Goal: Transaction & Acquisition: Book appointment/travel/reservation

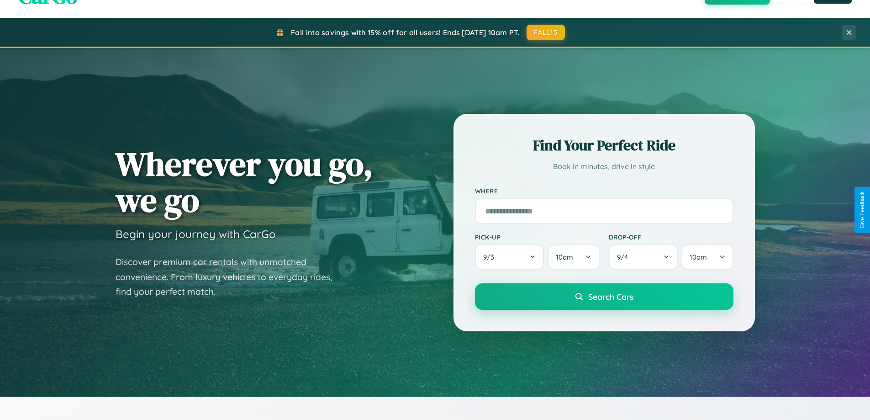
scroll to position [1467, 0]
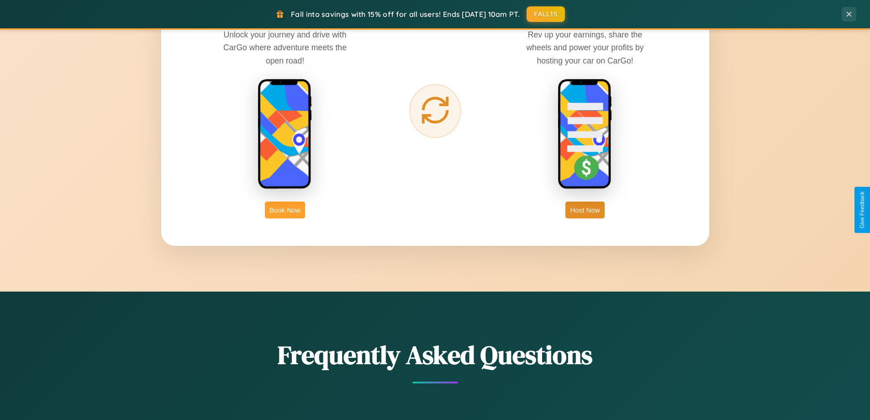
click at [285, 210] on button "Book Now" at bounding box center [285, 209] width 40 height 17
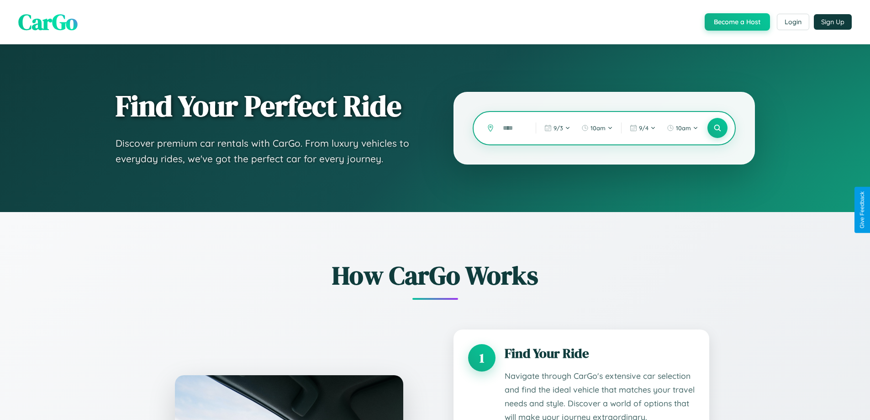
click at [512, 128] on input "text" at bounding box center [512, 128] width 28 height 16
type input "*"
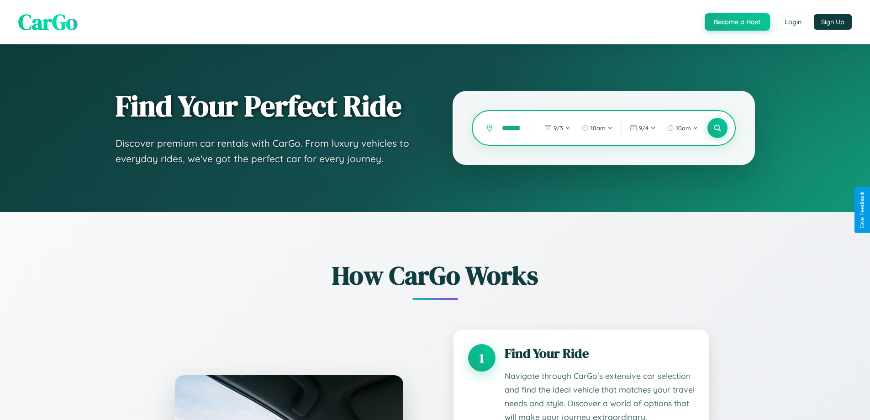
scroll to position [0, 5]
type input "*******"
click at [717, 128] on icon at bounding box center [717, 128] width 9 height 9
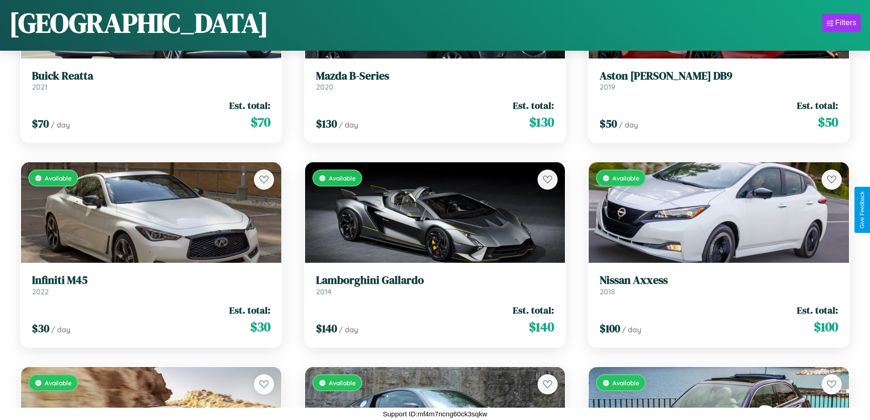
scroll to position [946, 0]
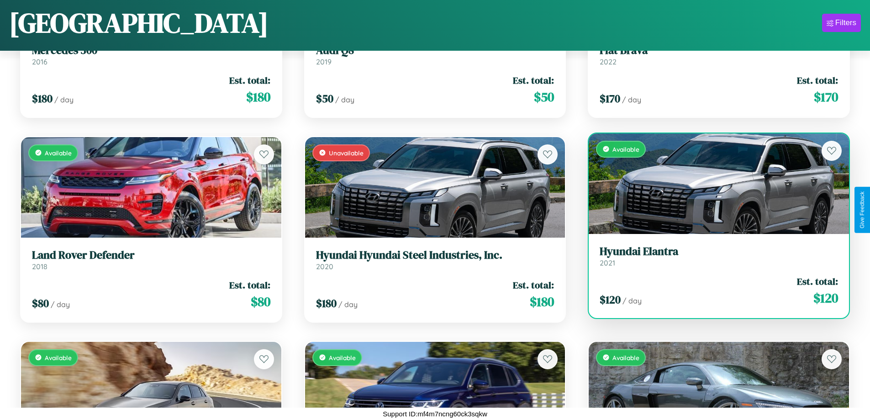
click at [713, 259] on link "Hyundai Elantra 2021" at bounding box center [719, 256] width 238 height 22
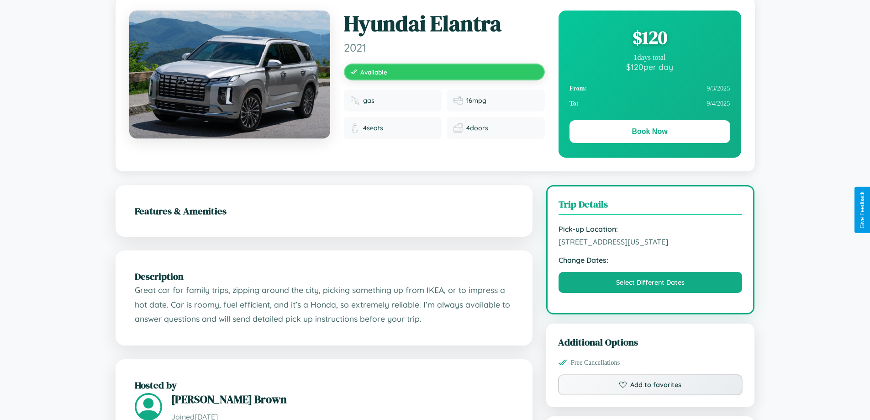
scroll to position [237, 0]
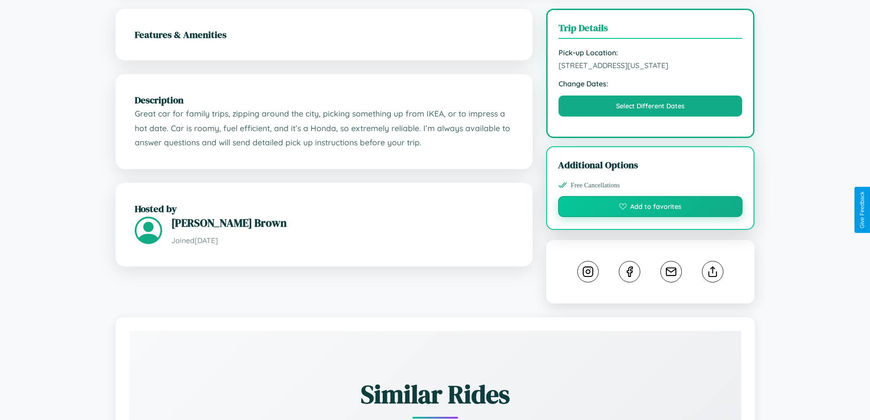
click at [650, 210] on button "Add to favorites" at bounding box center [650, 206] width 185 height 21
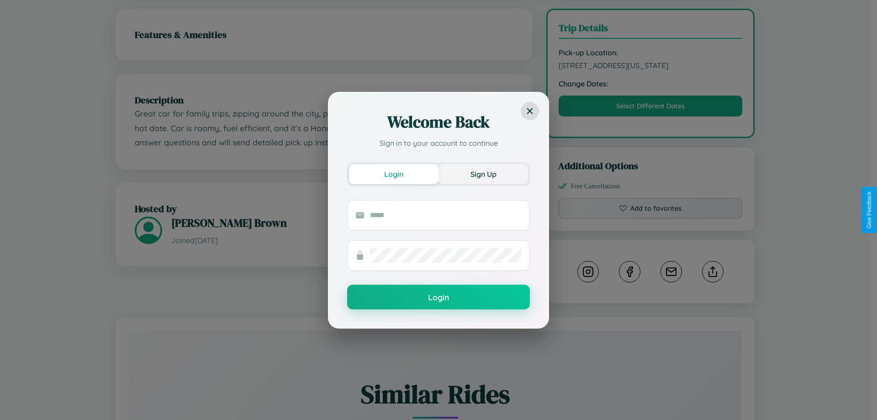
click at [483, 174] on button "Sign Up" at bounding box center [483, 174] width 90 height 20
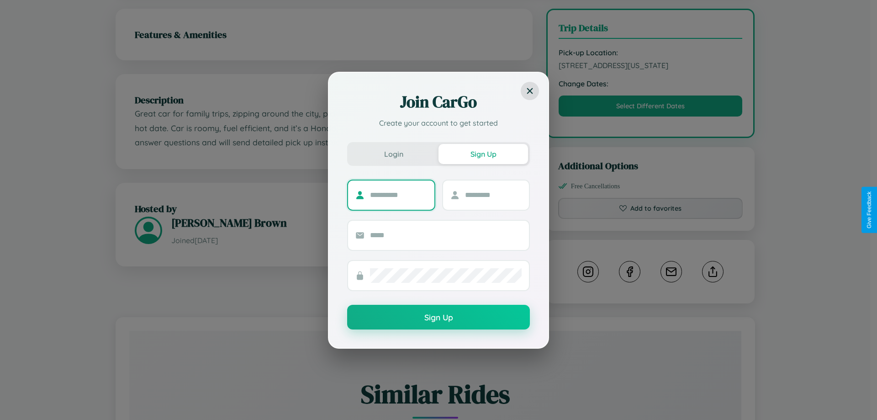
click at [398, 195] on input "text" at bounding box center [398, 195] width 57 height 15
type input "*****"
click at [493, 195] on input "text" at bounding box center [493, 195] width 57 height 15
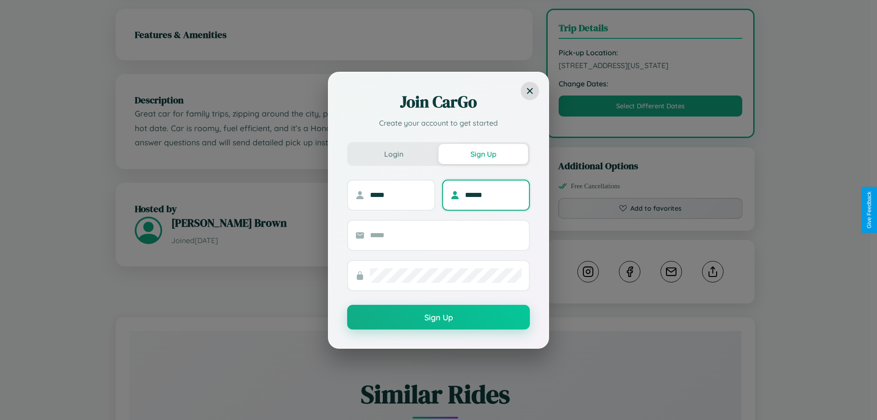
type input "******"
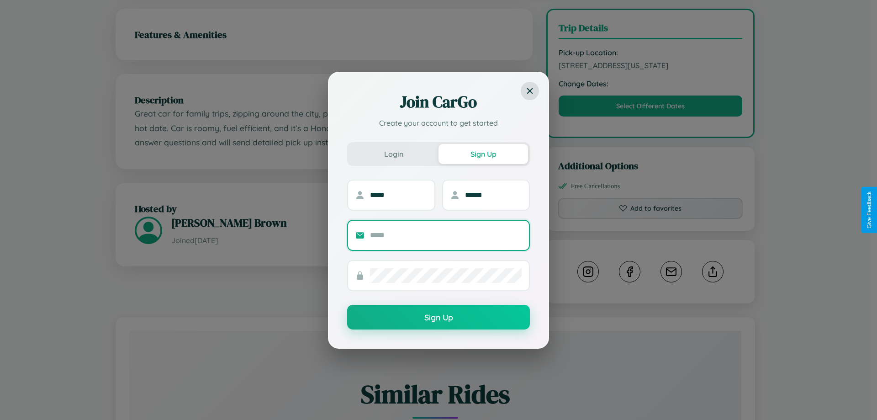
click at [446, 235] on input "text" at bounding box center [446, 235] width 152 height 15
type input "**********"
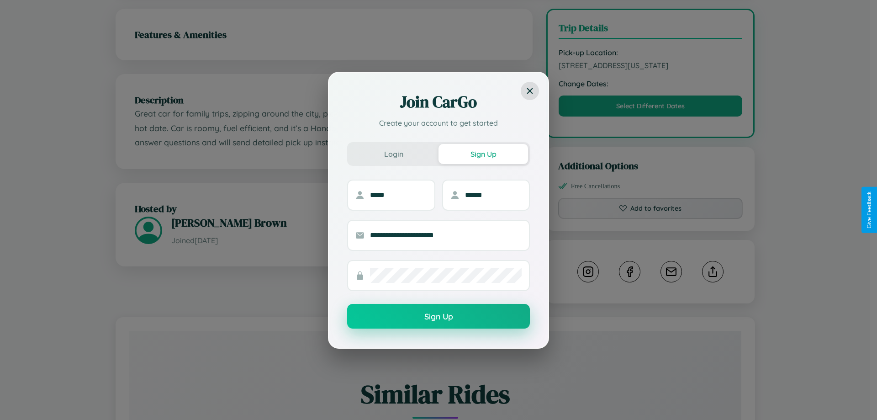
click at [438, 316] on button "Sign Up" at bounding box center [438, 316] width 183 height 25
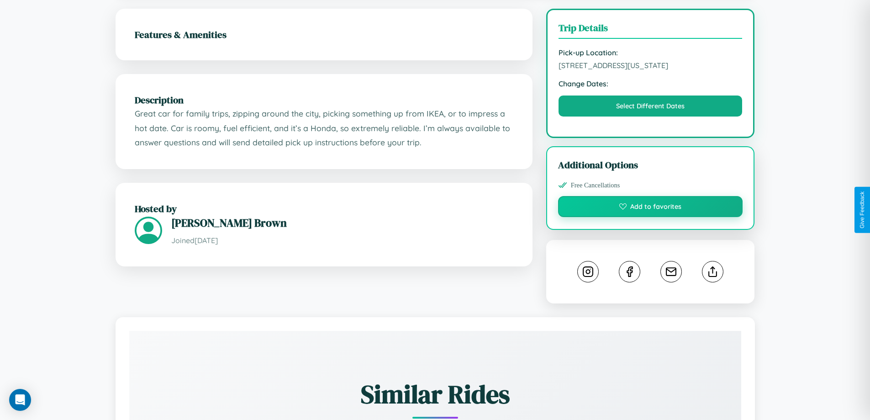
click at [650, 208] on button "Add to favorites" at bounding box center [650, 206] width 185 height 21
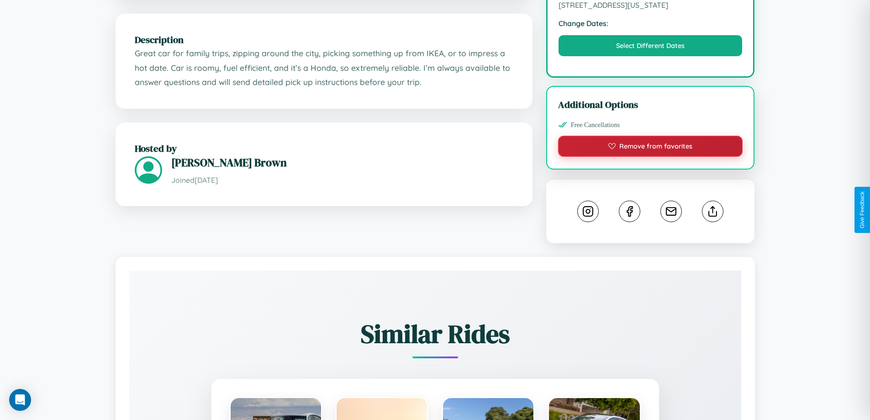
scroll to position [300, 0]
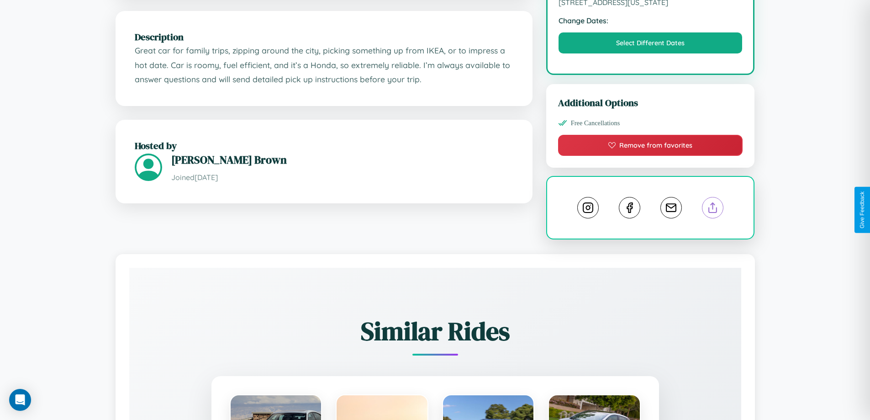
click at [713, 209] on line at bounding box center [713, 206] width 0 height 6
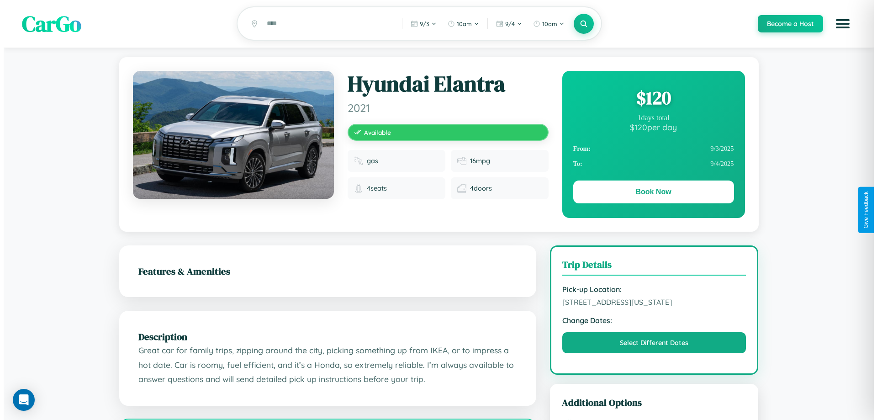
scroll to position [0, 0]
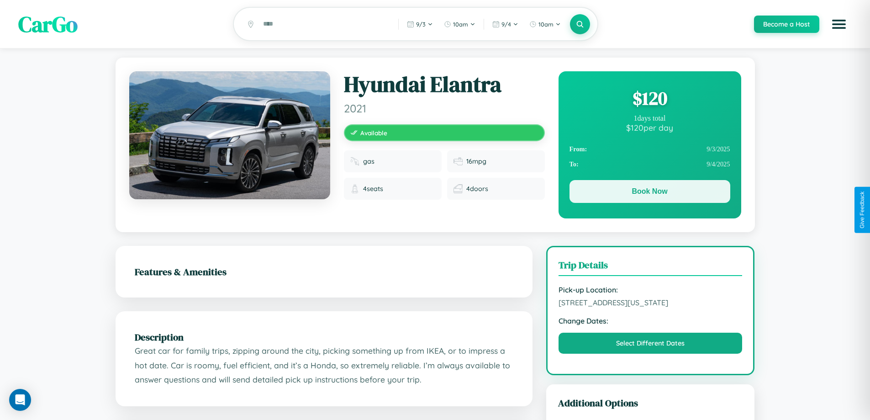
click at [649, 193] on button "Book Now" at bounding box center [650, 191] width 161 height 23
